Goal: Use online tool/utility: Use online tool/utility

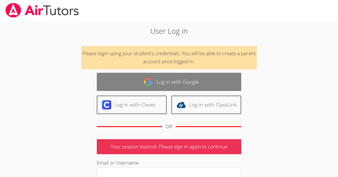
scroll to position [4, 0]
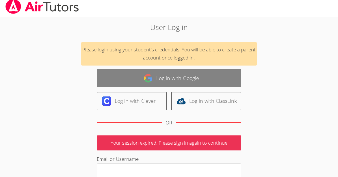
type input "[PERSON_NAME][EMAIL_ADDRESS][DOMAIN_NAME]"
click at [173, 81] on link "Log in with Google" at bounding box center [169, 78] width 144 height 18
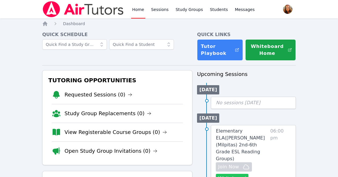
click at [237, 174] on button "Whiteboard" at bounding box center [232, 178] width 33 height 9
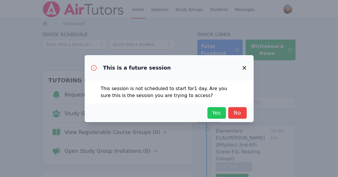
click at [218, 109] on span "Yes" at bounding box center [216, 113] width 13 height 8
